Goal: Information Seeking & Learning: Learn about a topic

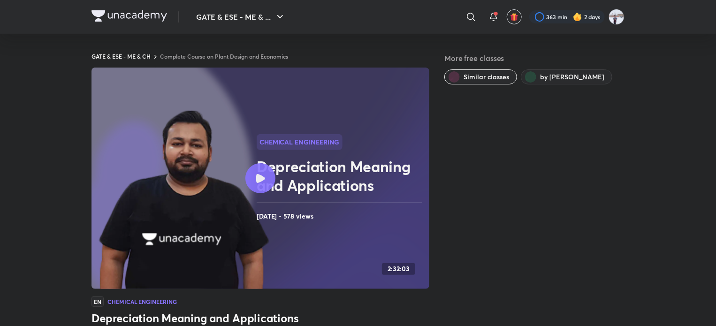
click at [231, 16] on button "GATE & ESE - ME & ..." at bounding box center [240, 17] width 101 height 19
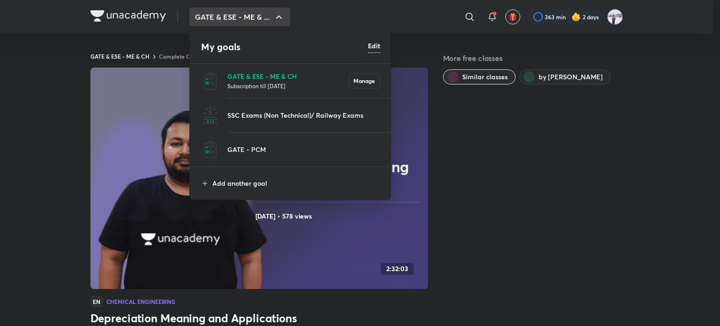
click at [253, 76] on p "GATE & ESE - ME & CH" at bounding box center [287, 76] width 121 height 10
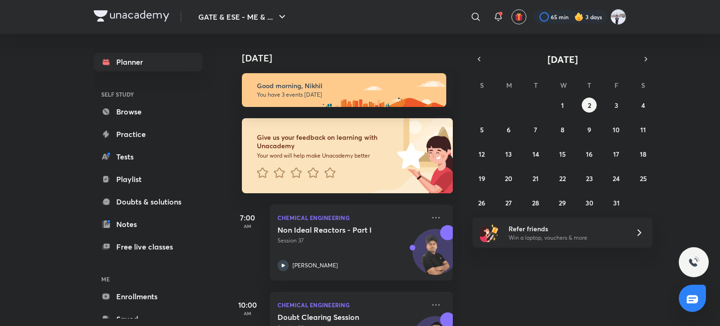
click at [316, 93] on p "You have 3 events [DATE]" at bounding box center [347, 95] width 181 height 8
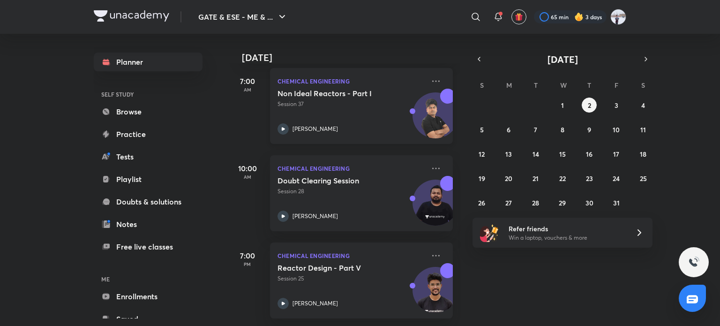
scroll to position [144, 0]
click at [153, 60] on link "Planner" at bounding box center [148, 62] width 109 height 19
